Goal: Find contact information: Find contact information

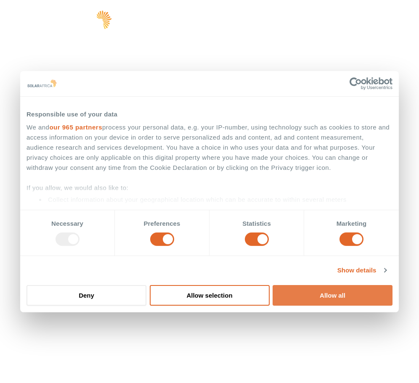
click at [296, 295] on button "Allow all" at bounding box center [332, 295] width 120 height 21
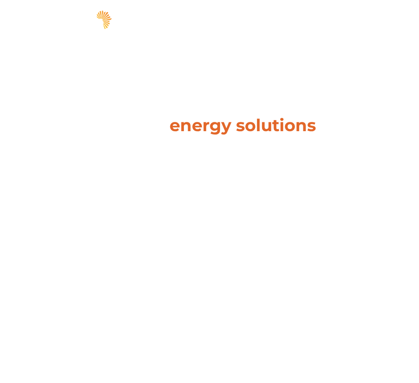
click at [371, 25] on span "hello" at bounding box center [374, 21] width 13 height 13
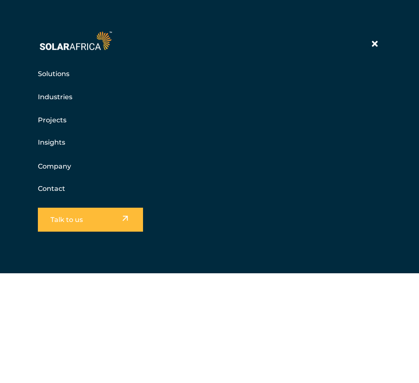
click at [52, 189] on link "Contact" at bounding box center [51, 189] width 27 height 8
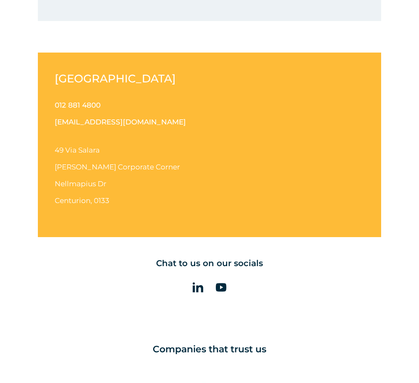
scroll to position [757, 0]
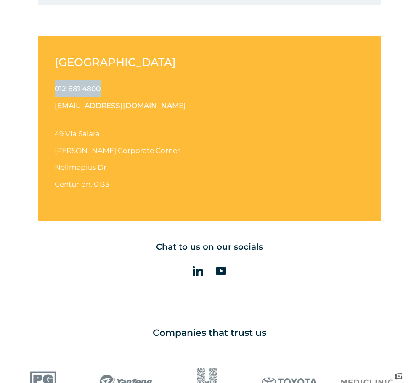
drag, startPoint x: 54, startPoint y: 90, endPoint x: 104, endPoint y: 89, distance: 50.5
click at [104, 89] on div "South Africa 012 881 4800 info@solarafrica.com 49 Via Salara Irene Corporate Co…" at bounding box center [209, 128] width 343 height 185
copy link "012 881 4800"
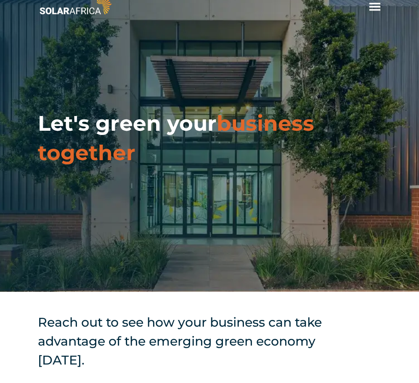
scroll to position [0, 0]
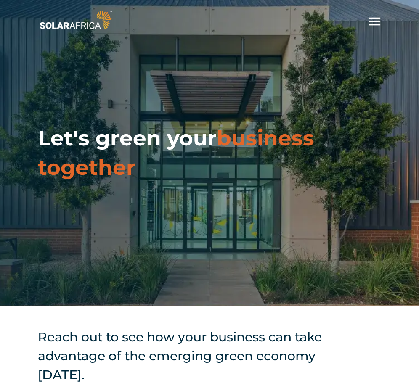
click at [370, 14] on div "hello Solutions Pick your solution Solar Wheeling Battery storage Energy tradin…" at bounding box center [374, 19] width 13 height 17
click at [373, 15] on span "hello" at bounding box center [374, 21] width 13 height 13
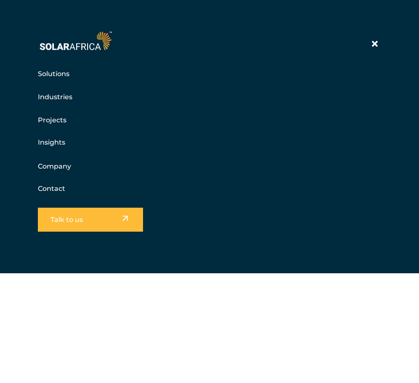
click at [51, 189] on link "Contact" at bounding box center [51, 189] width 27 height 8
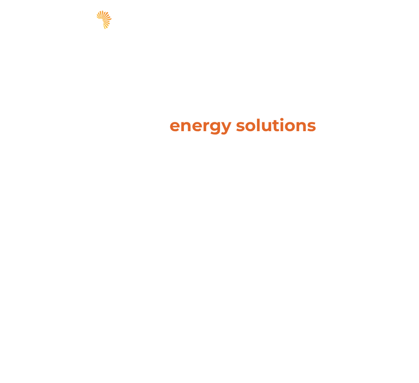
click at [370, 23] on span "hello" at bounding box center [374, 21] width 13 height 13
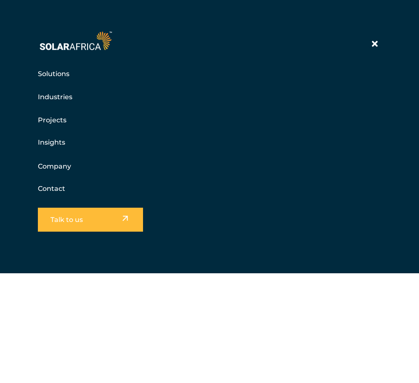
click at [50, 189] on link "Contact" at bounding box center [51, 189] width 27 height 8
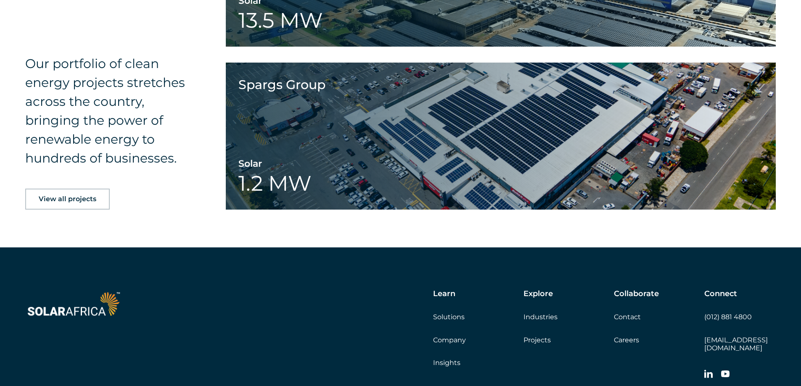
scroll to position [1360, 0]
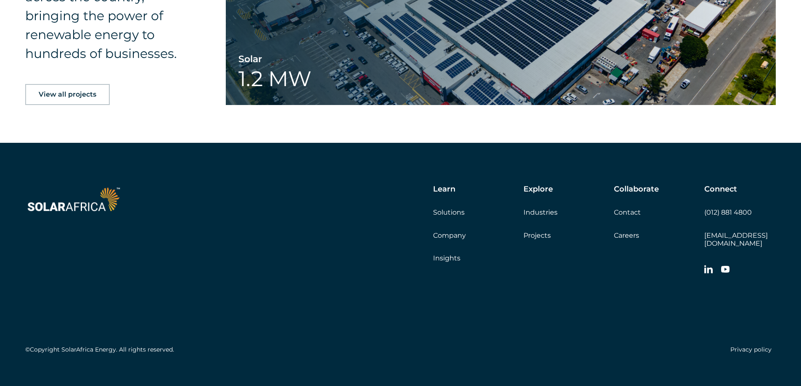
click at [418, 209] on link "(012) 881 4800" at bounding box center [728, 213] width 48 height 8
drag, startPoint x: 746, startPoint y: 210, endPoint x: 704, endPoint y: 209, distance: 41.6
click at [418, 209] on div "Connect (012) 881 4800 [EMAIL_ADDRESS][DOMAIN_NAME]" at bounding box center [739, 232] width 71 height 94
copy link "(012) 881 4800"
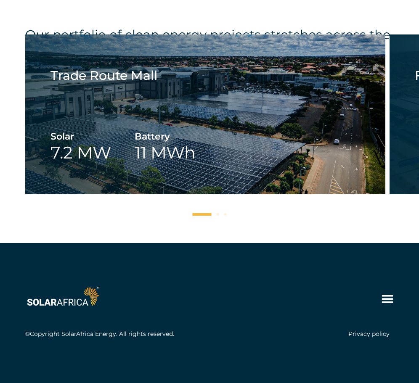
scroll to position [1359, 0]
click at [389, 300] on icon at bounding box center [387, 299] width 13 height 13
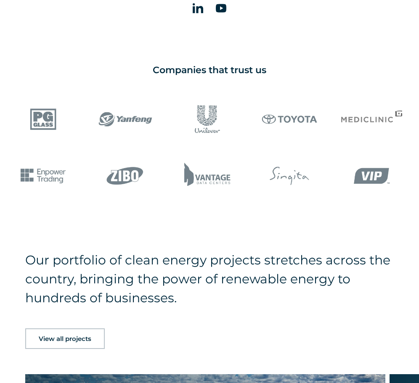
scroll to position [961, 0]
